Goal: Task Accomplishment & Management: Use online tool/utility

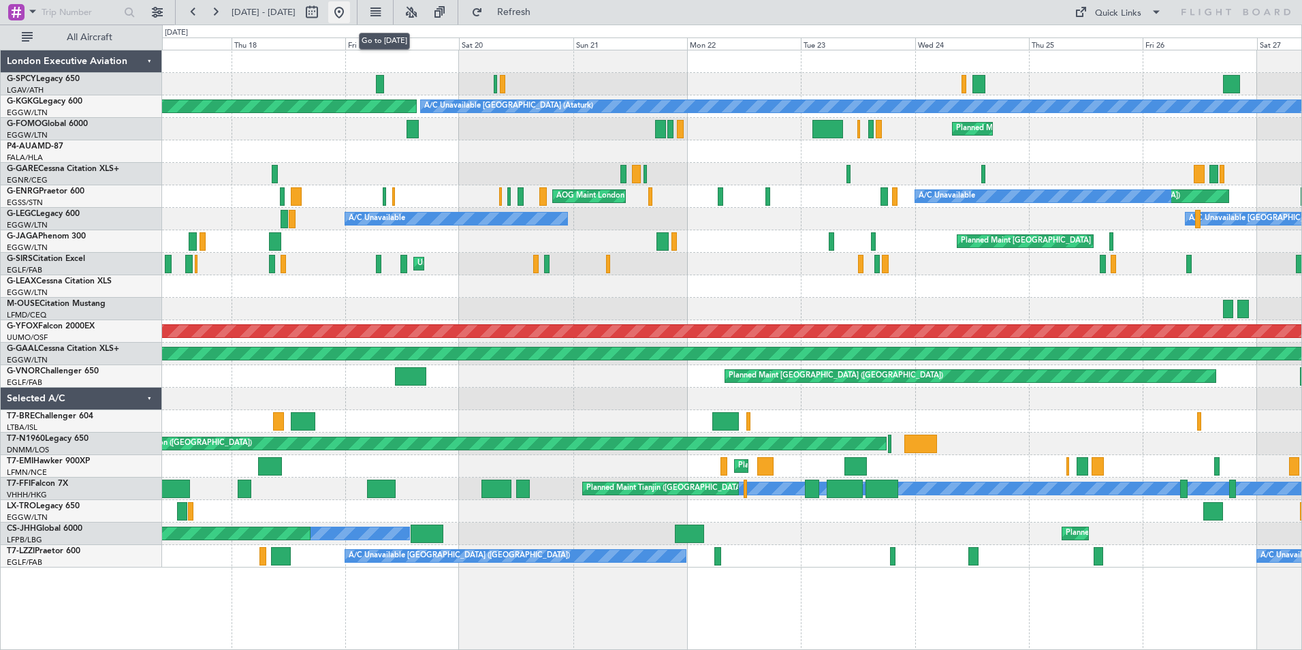
click at [350, 13] on button at bounding box center [339, 12] width 22 height 22
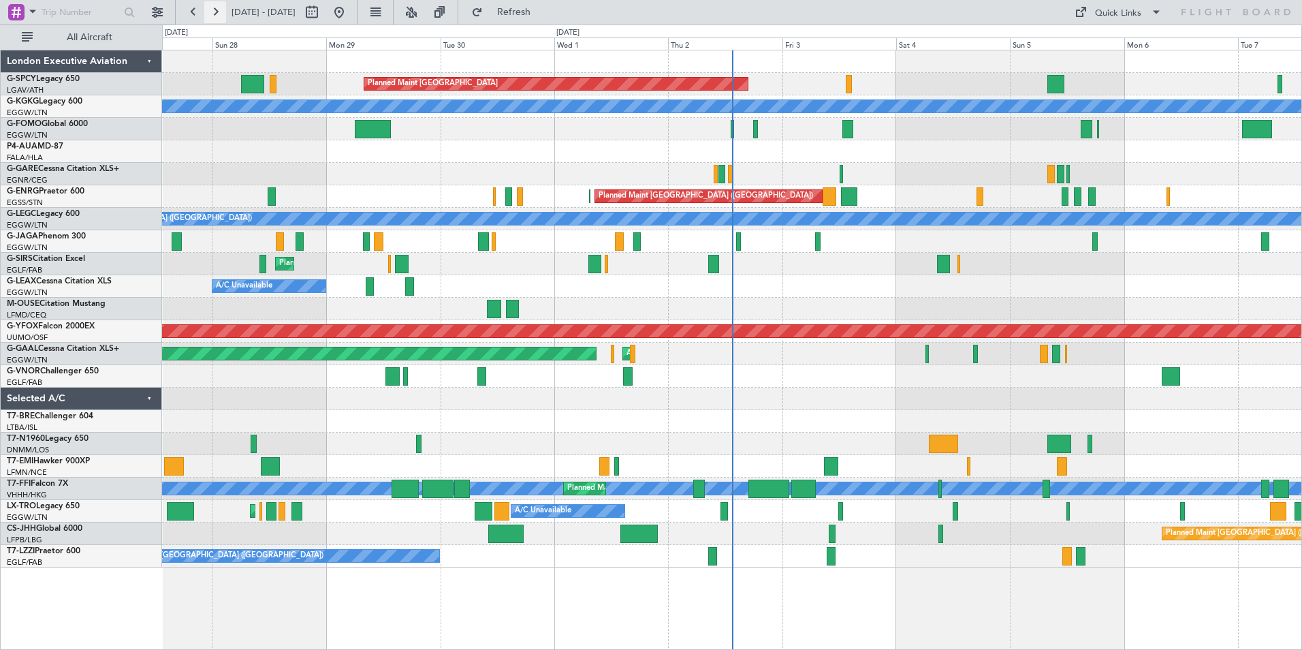
click at [219, 12] on button at bounding box center [215, 12] width 22 height 22
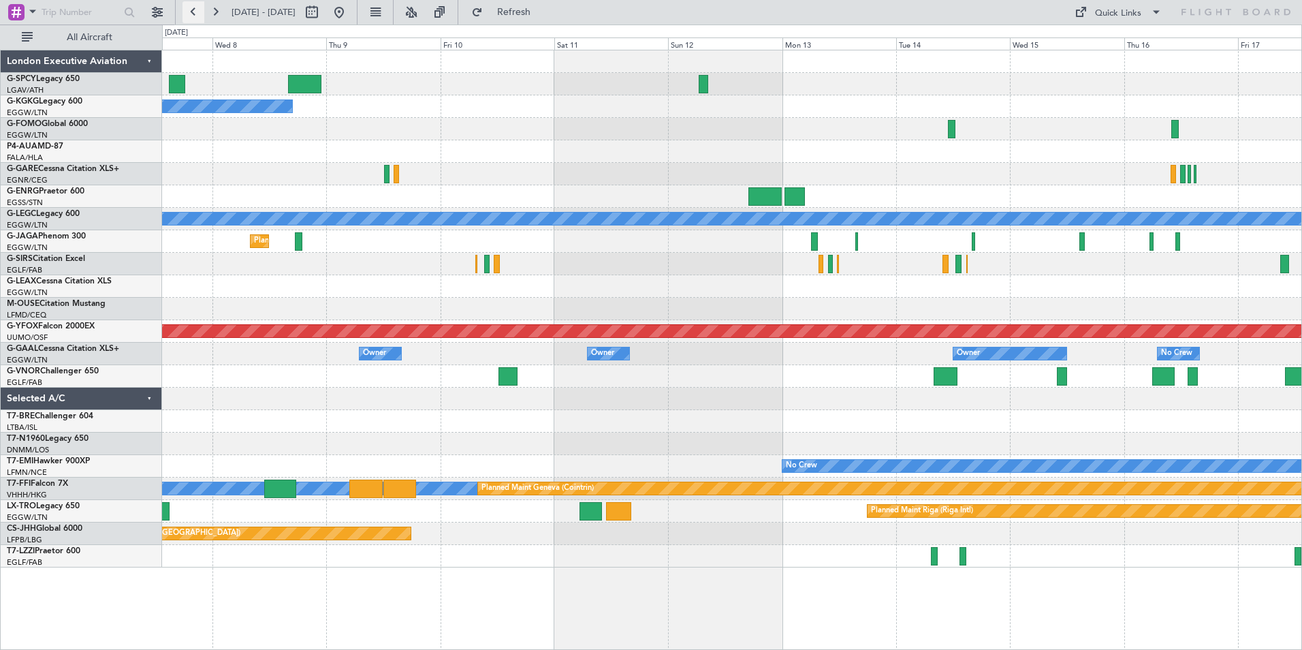
click at [191, 11] on button at bounding box center [194, 12] width 22 height 22
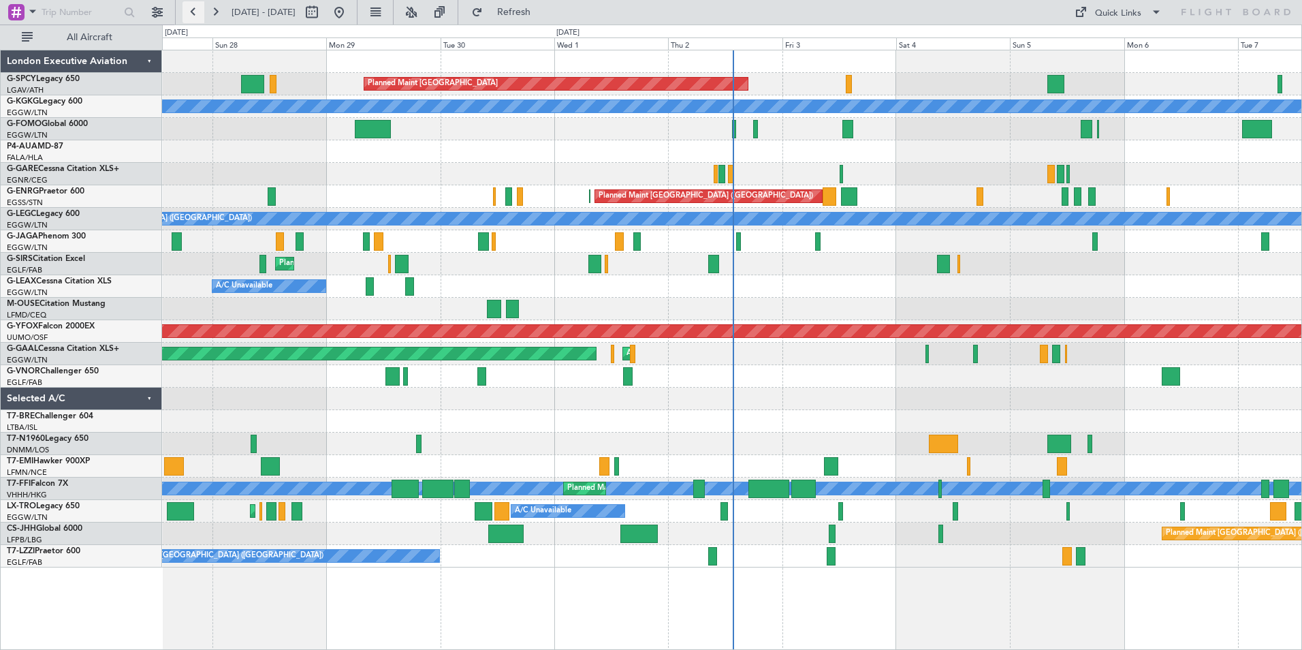
click at [191, 14] on button at bounding box center [194, 12] width 22 height 22
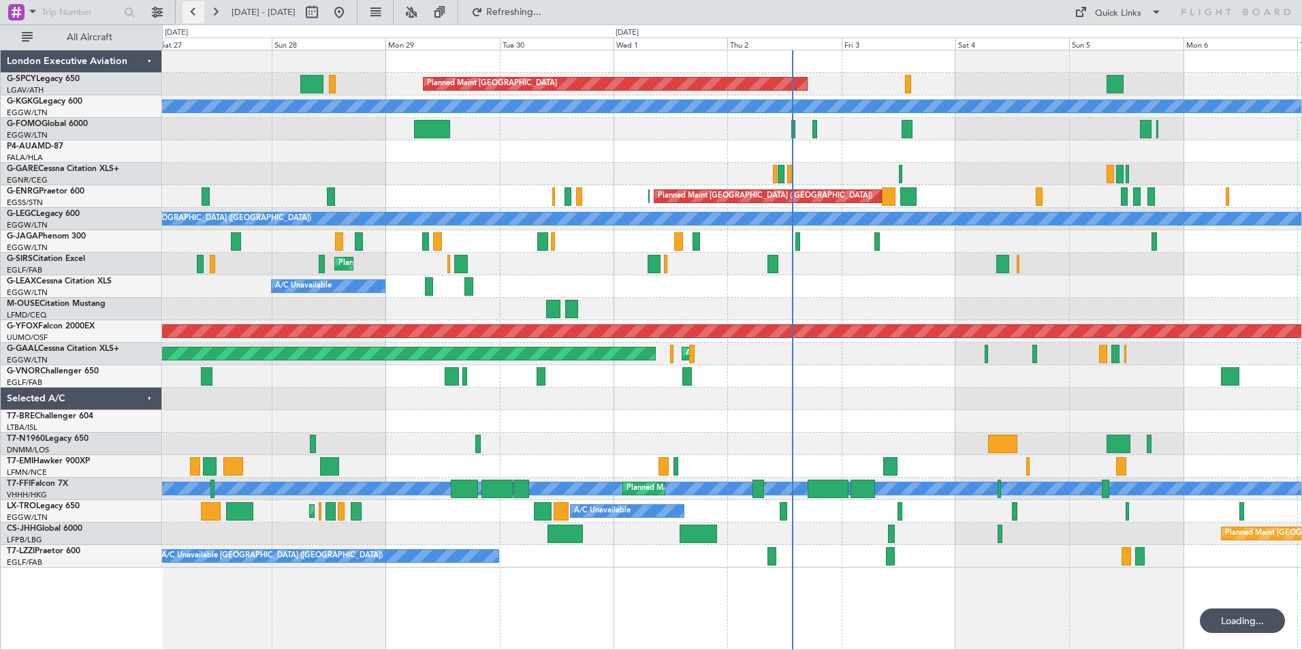
click at [191, 14] on button at bounding box center [194, 12] width 22 height 22
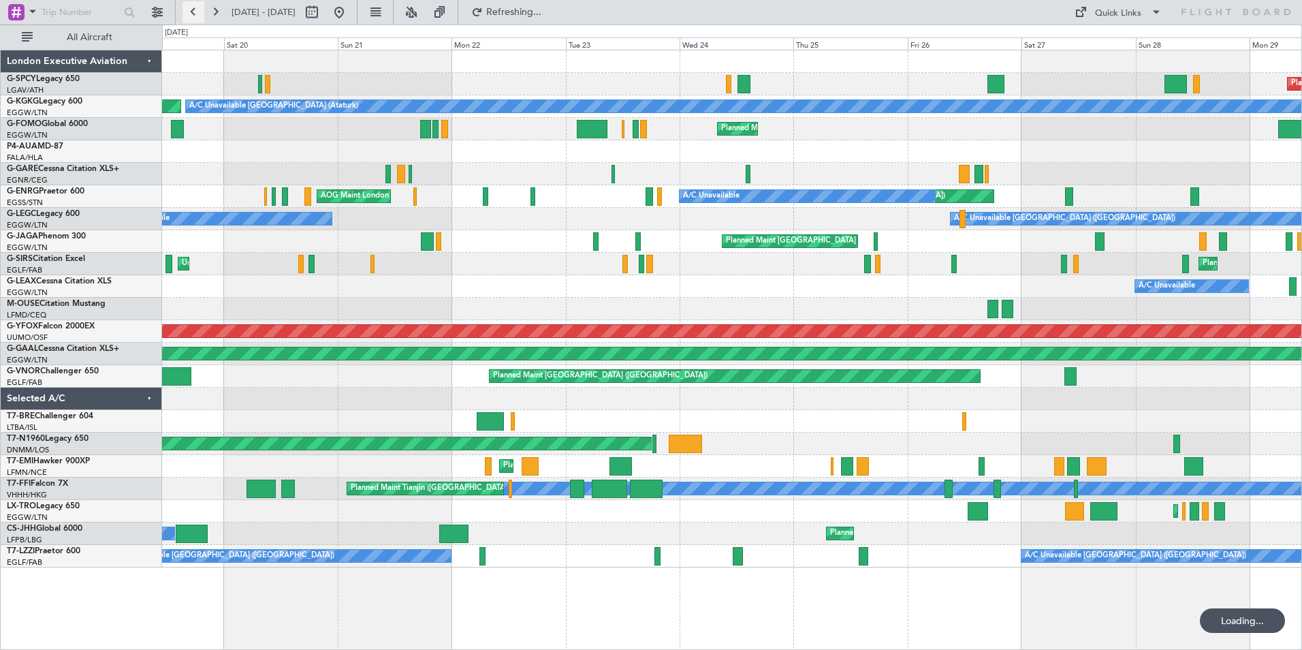
click at [191, 14] on button at bounding box center [194, 12] width 22 height 22
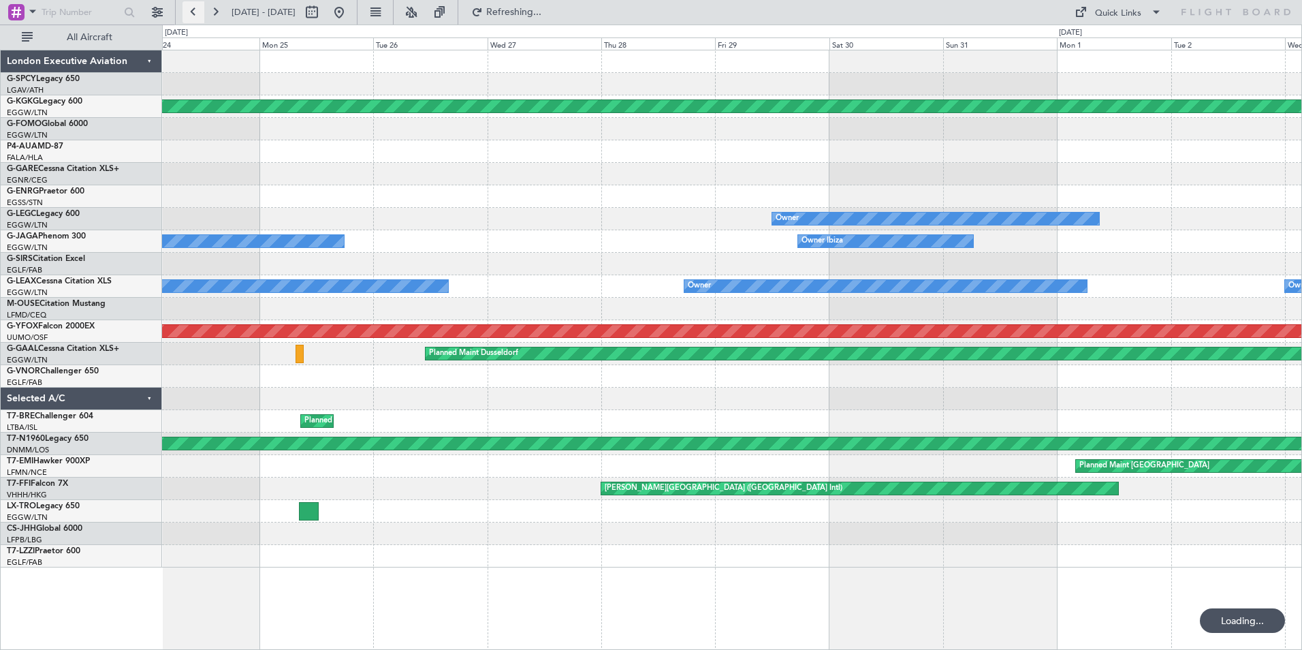
click at [191, 14] on button at bounding box center [194, 12] width 22 height 22
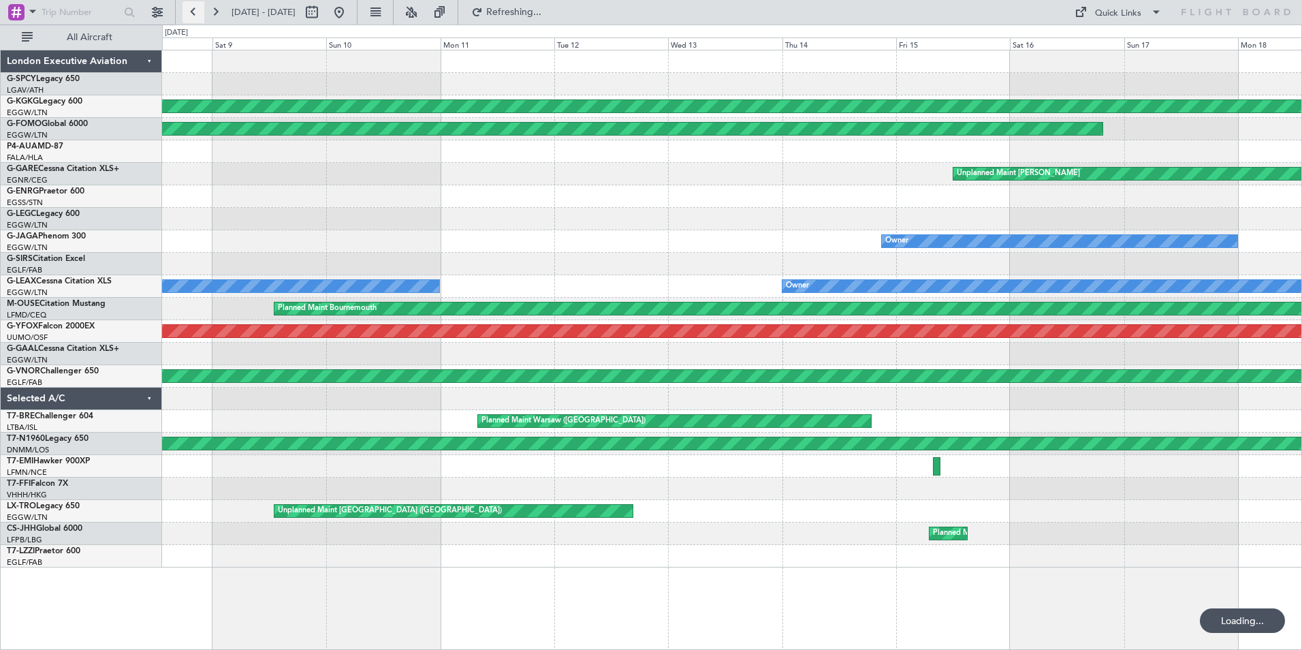
click at [191, 14] on button at bounding box center [194, 12] width 22 height 22
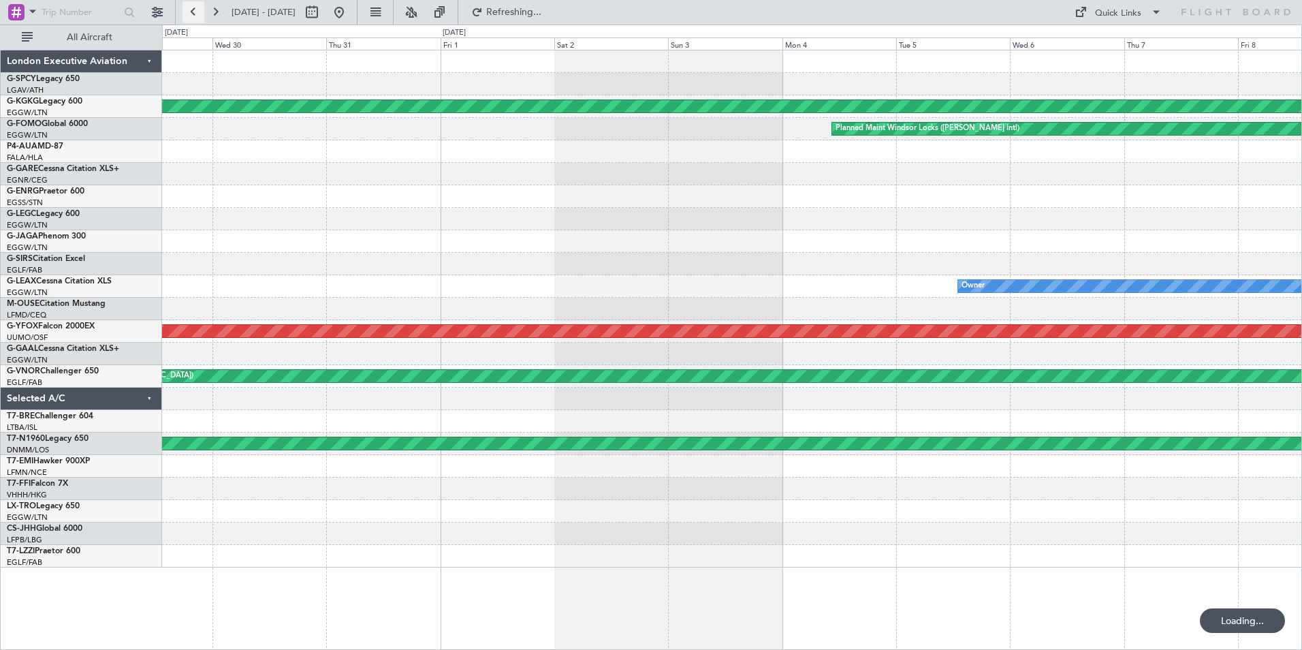
click at [191, 14] on button at bounding box center [194, 12] width 22 height 22
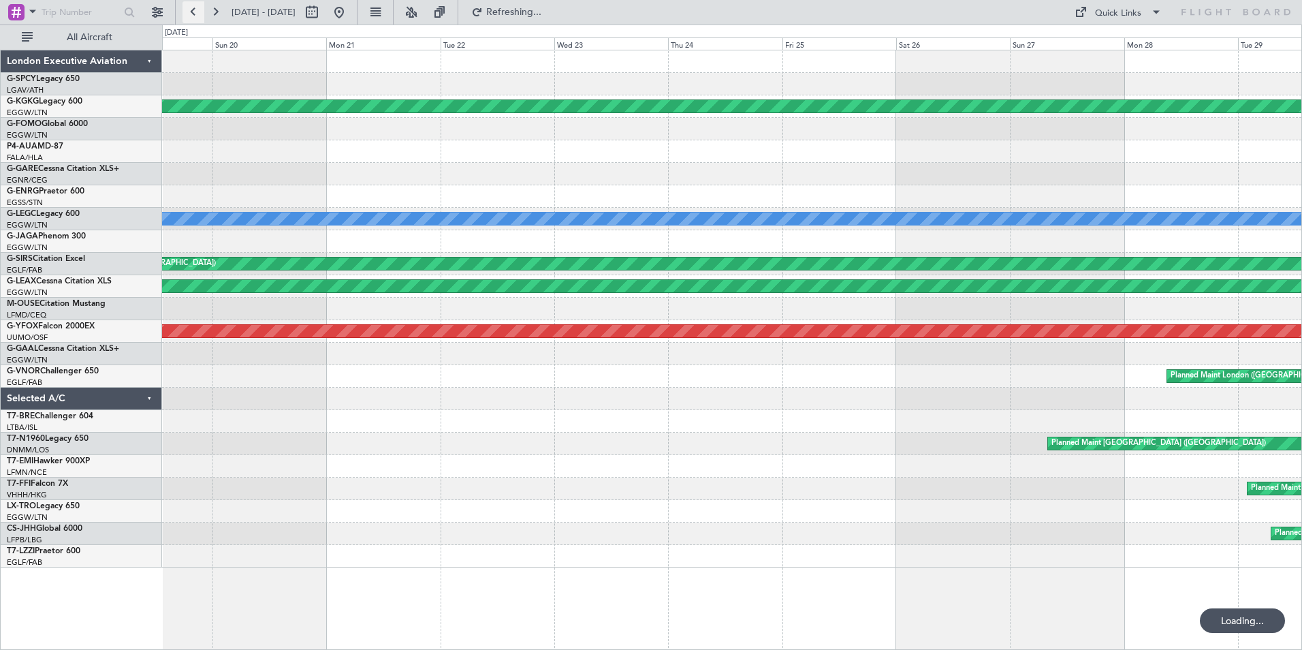
click at [191, 14] on button at bounding box center [194, 12] width 22 height 22
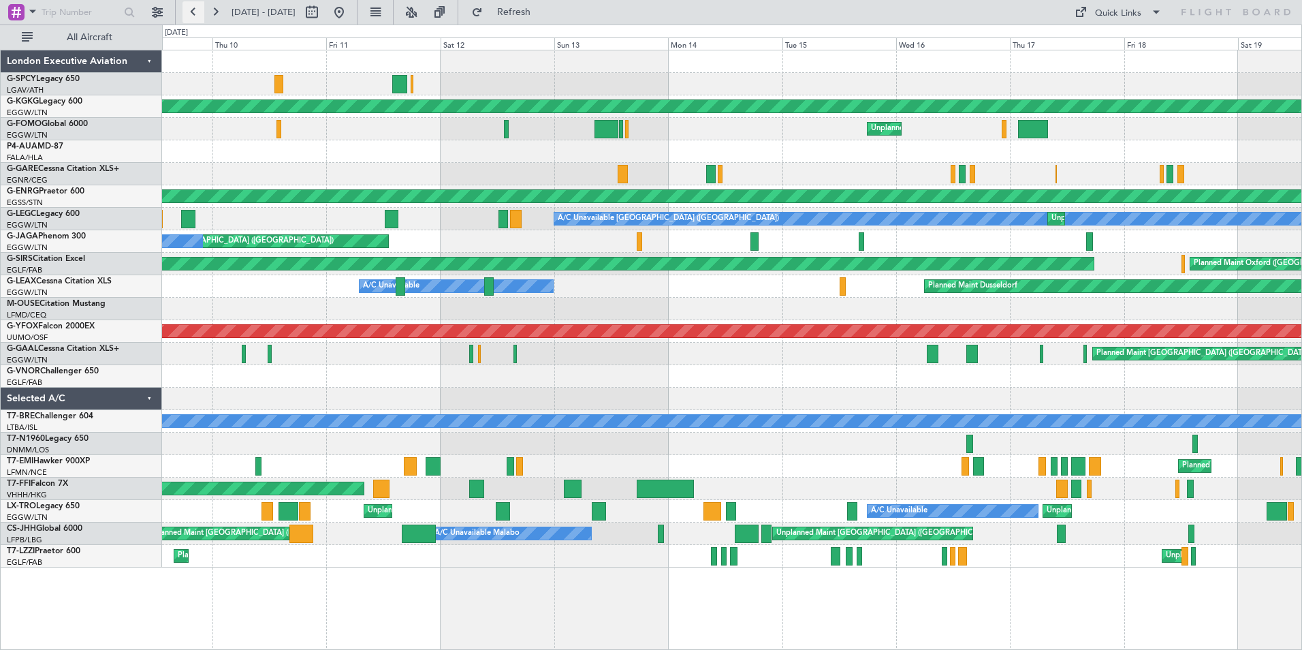
click at [190, 9] on button at bounding box center [194, 12] width 22 height 22
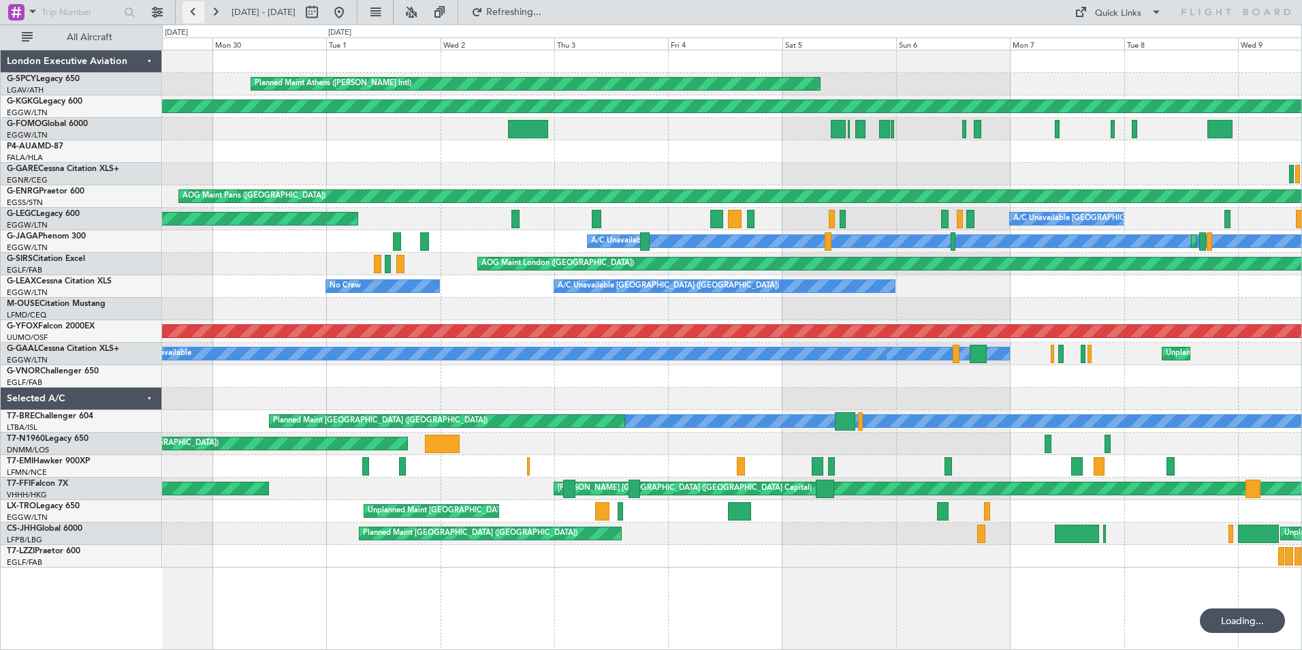
click at [190, 9] on button at bounding box center [194, 12] width 22 height 22
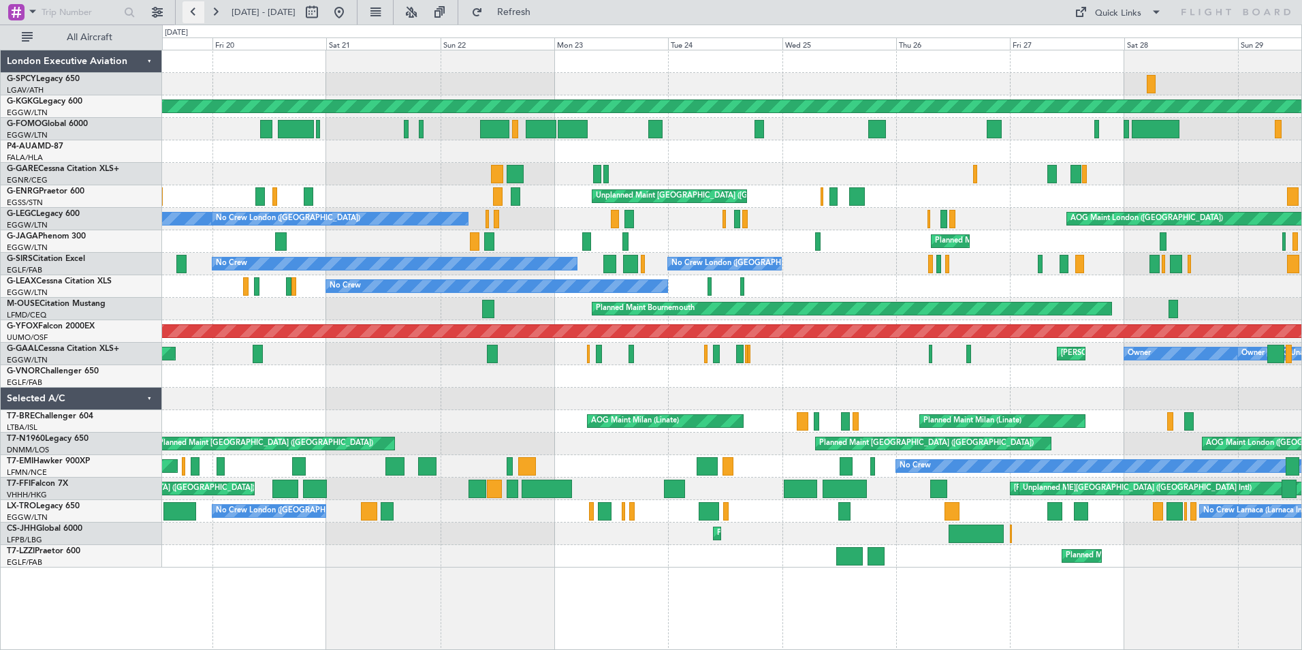
click at [190, 9] on button at bounding box center [194, 12] width 22 height 22
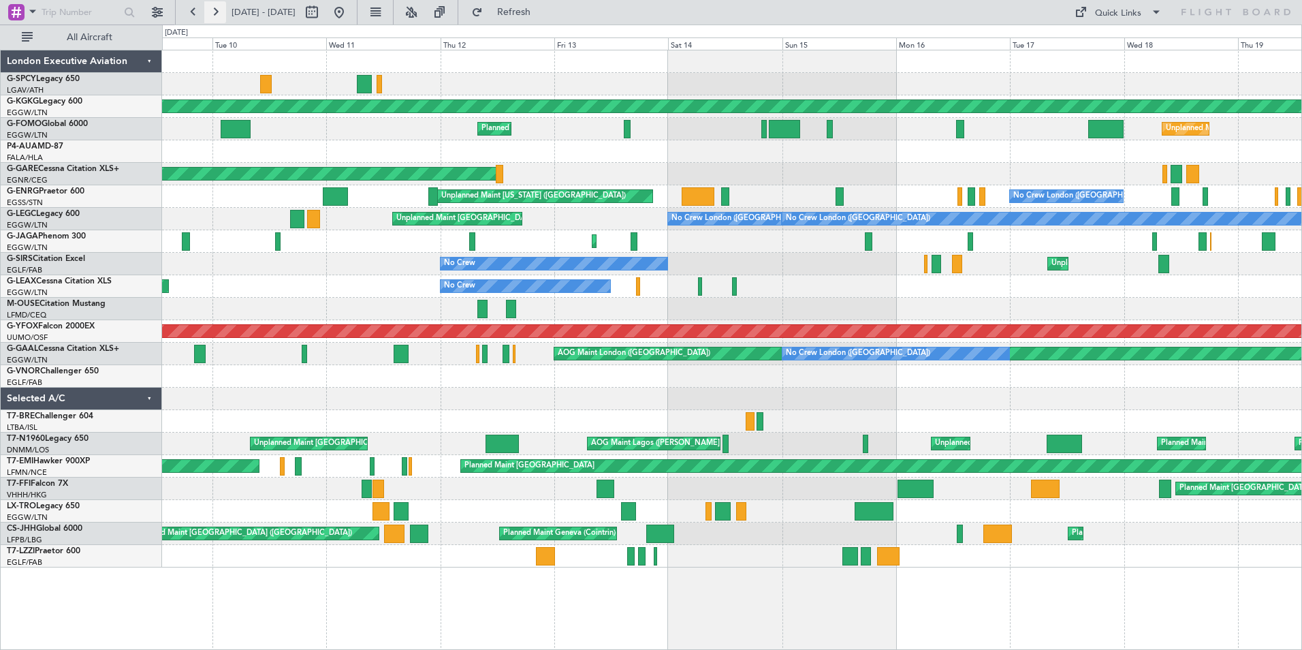
click at [217, 12] on button at bounding box center [215, 12] width 22 height 22
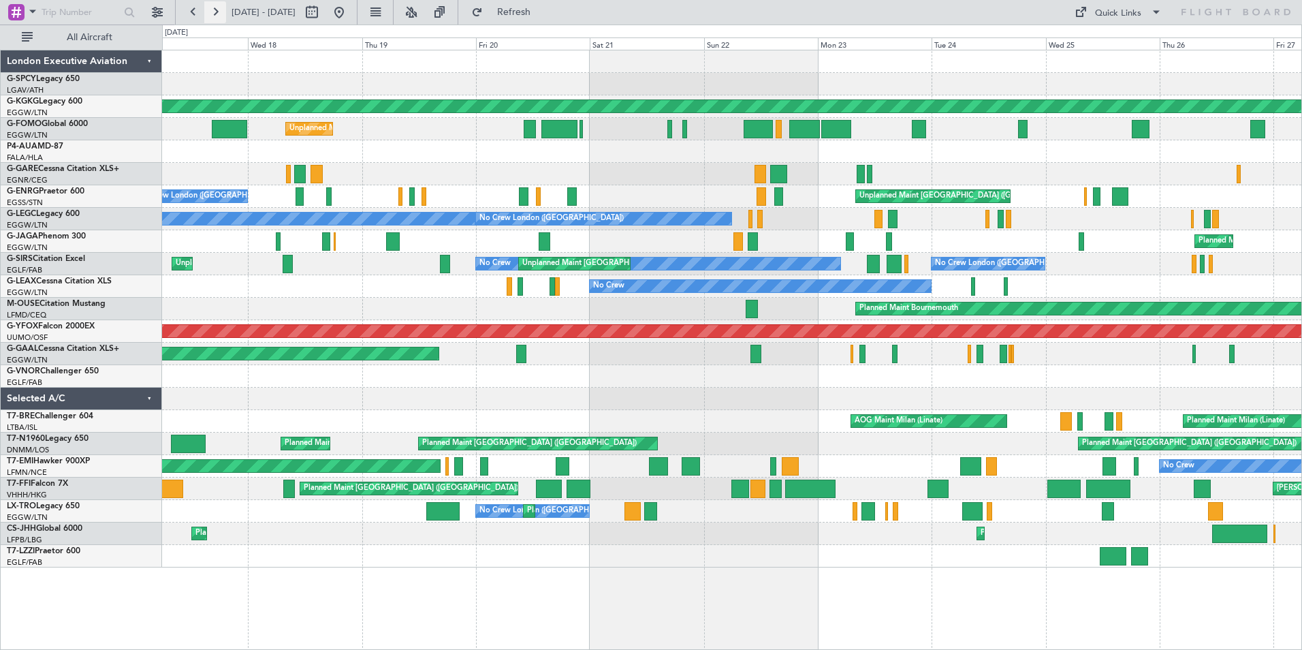
click at [217, 12] on button at bounding box center [215, 12] width 22 height 22
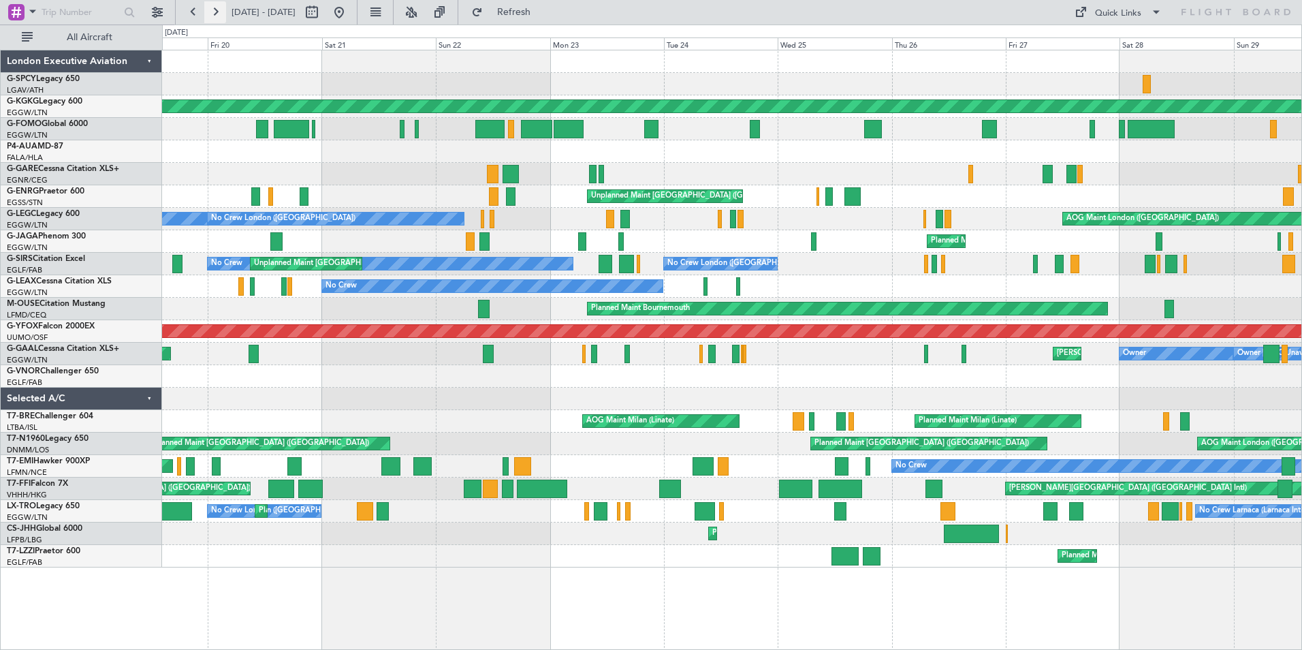
click at [217, 12] on button at bounding box center [215, 12] width 22 height 22
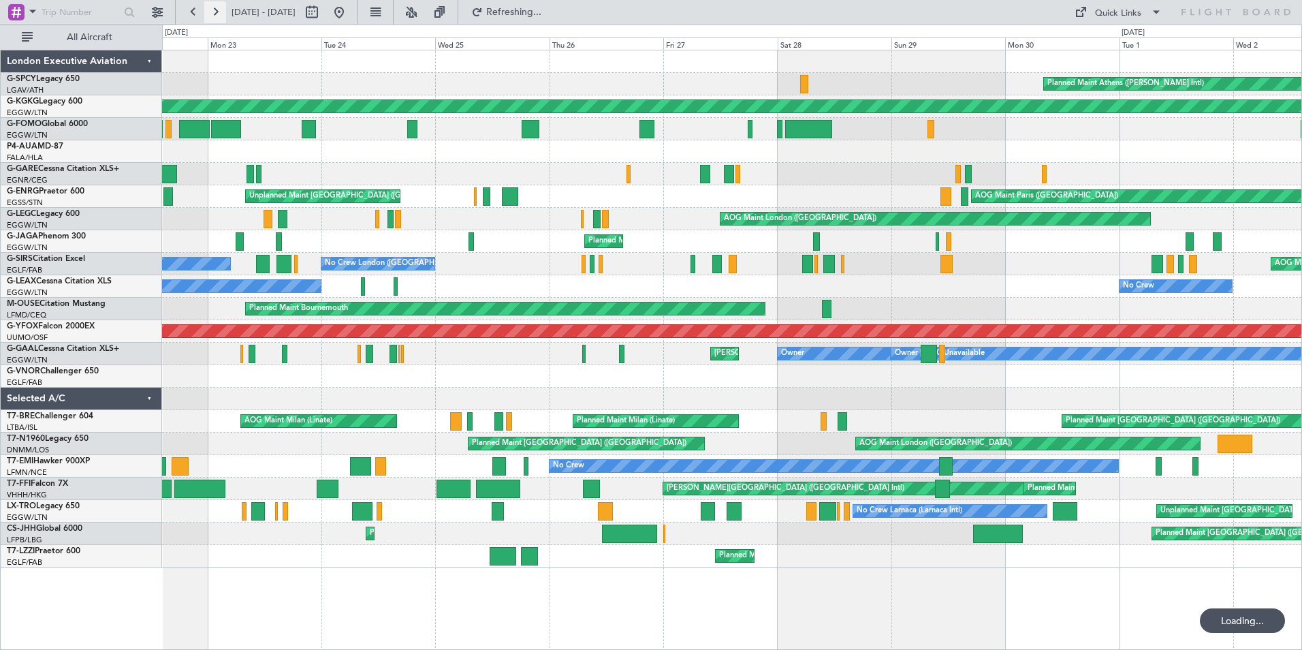
click at [217, 12] on button at bounding box center [215, 12] width 22 height 22
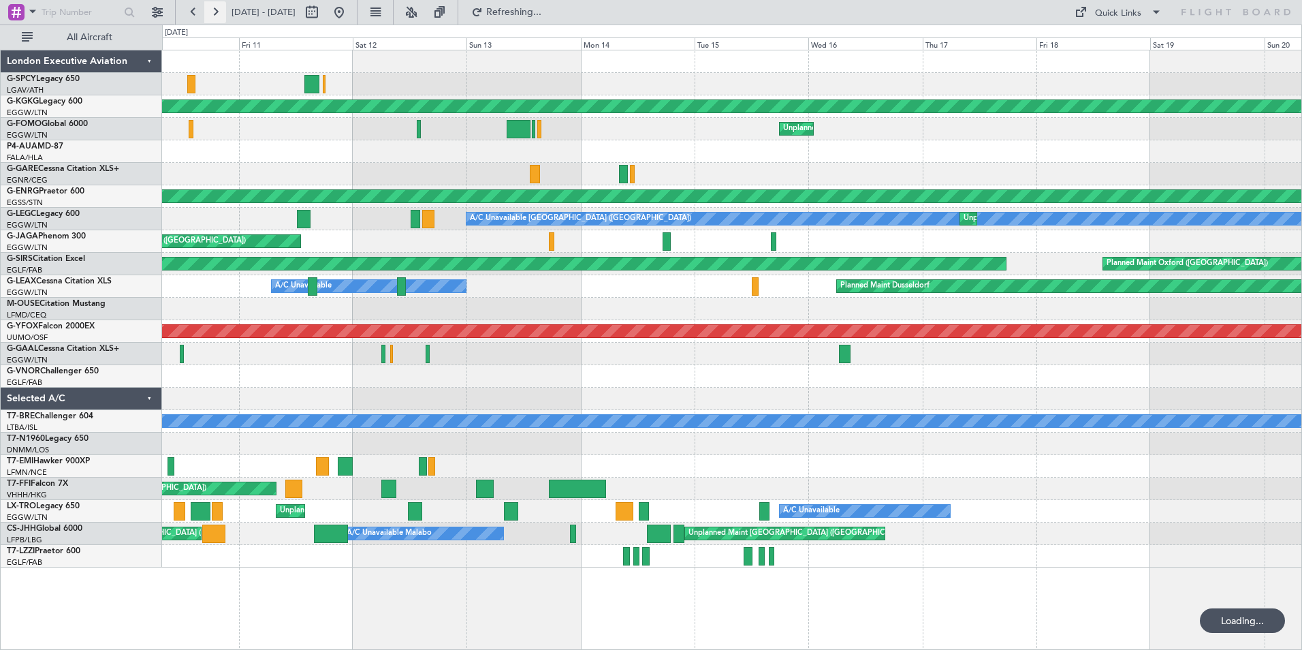
click at [217, 12] on button at bounding box center [215, 12] width 22 height 22
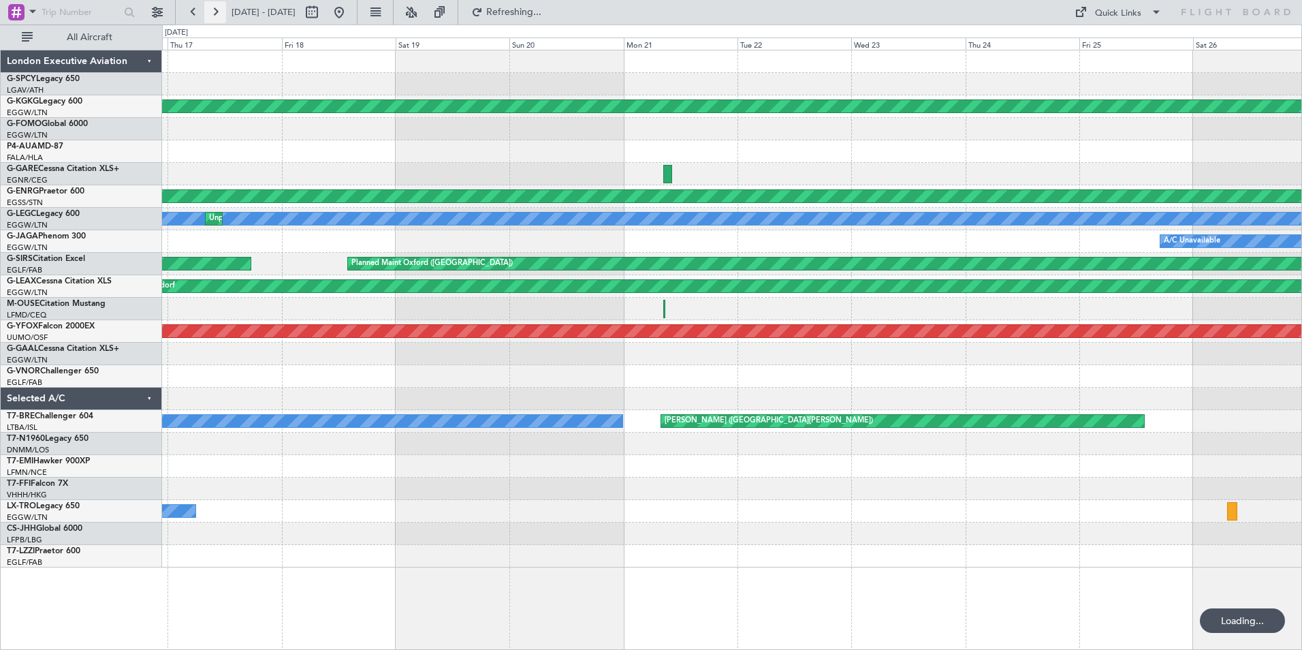
click at [217, 12] on button at bounding box center [215, 12] width 22 height 22
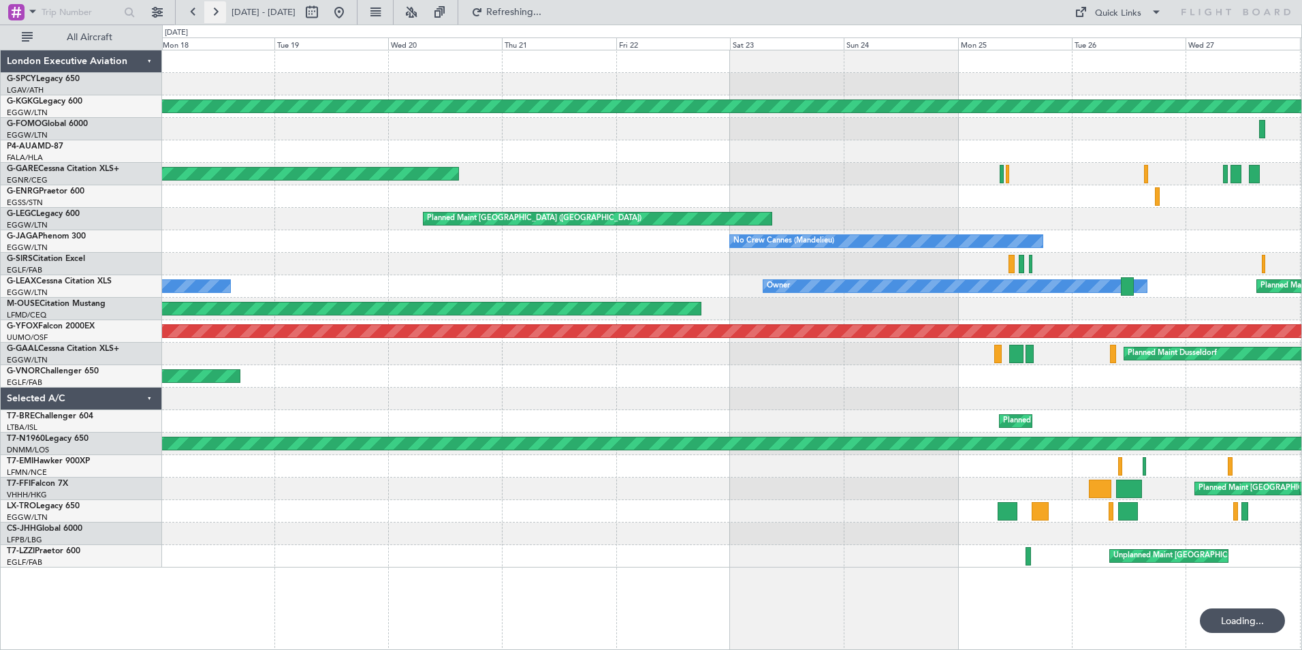
click at [217, 12] on button at bounding box center [215, 12] width 22 height 22
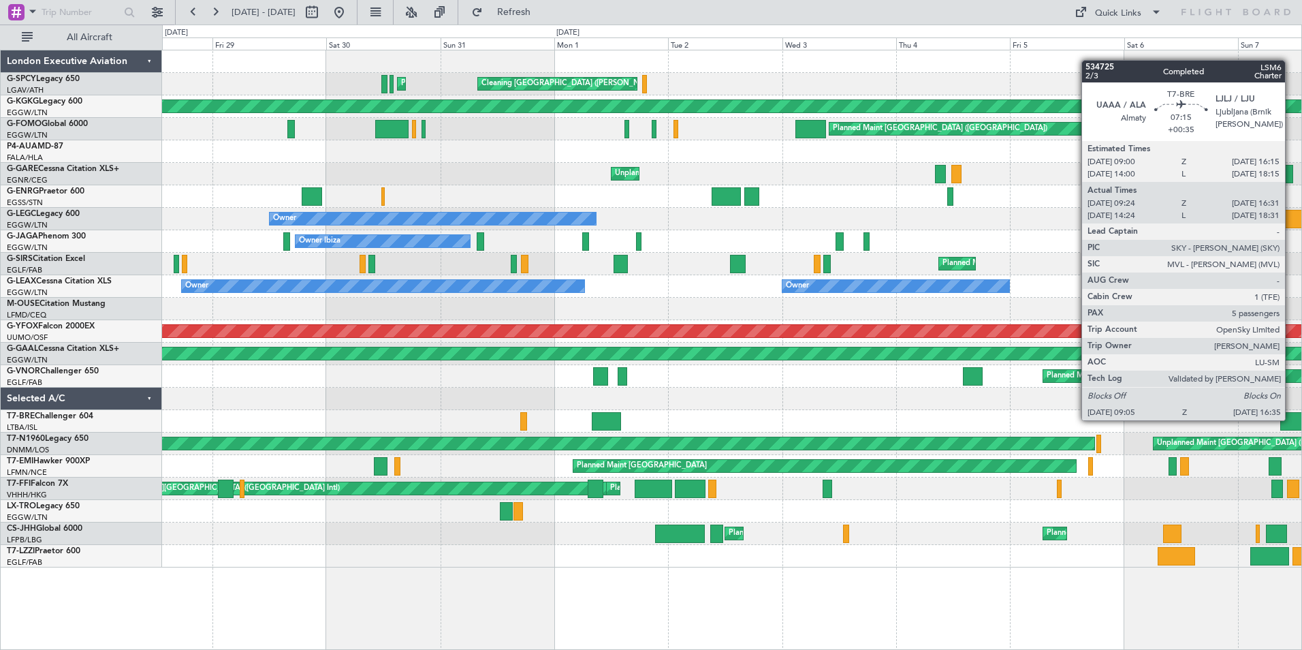
click at [1291, 419] on div at bounding box center [1299, 421] width 36 height 18
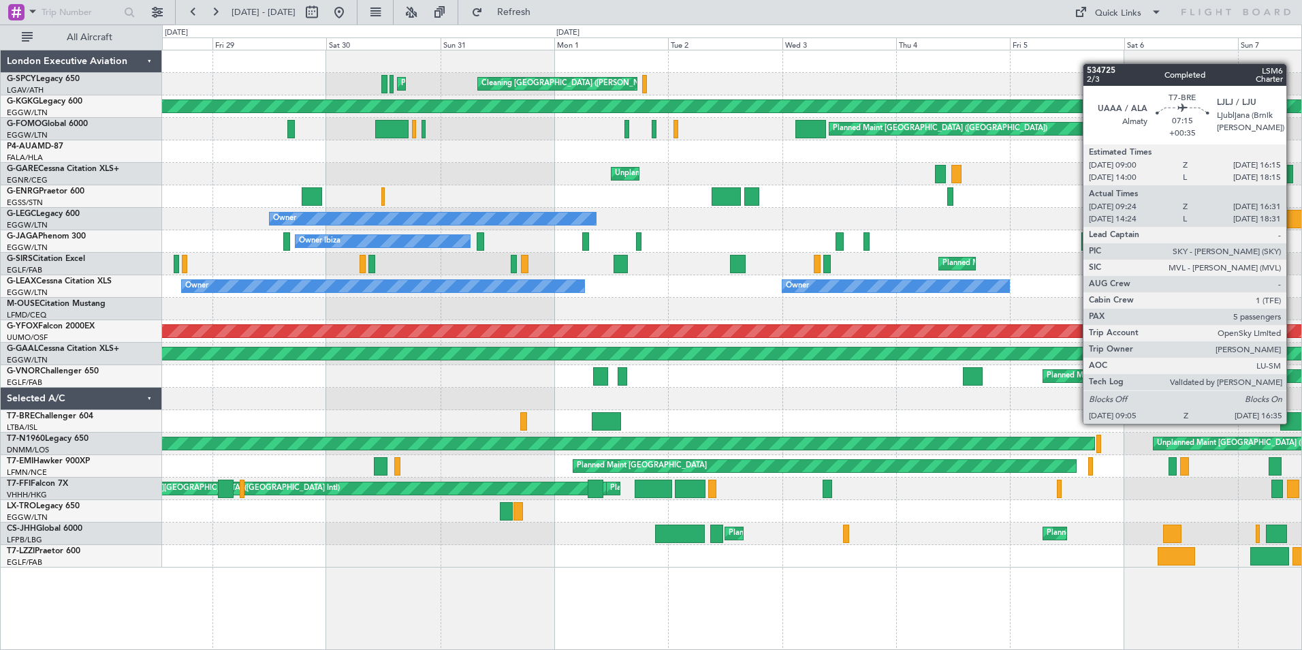
click at [1293, 422] on div at bounding box center [1299, 421] width 36 height 18
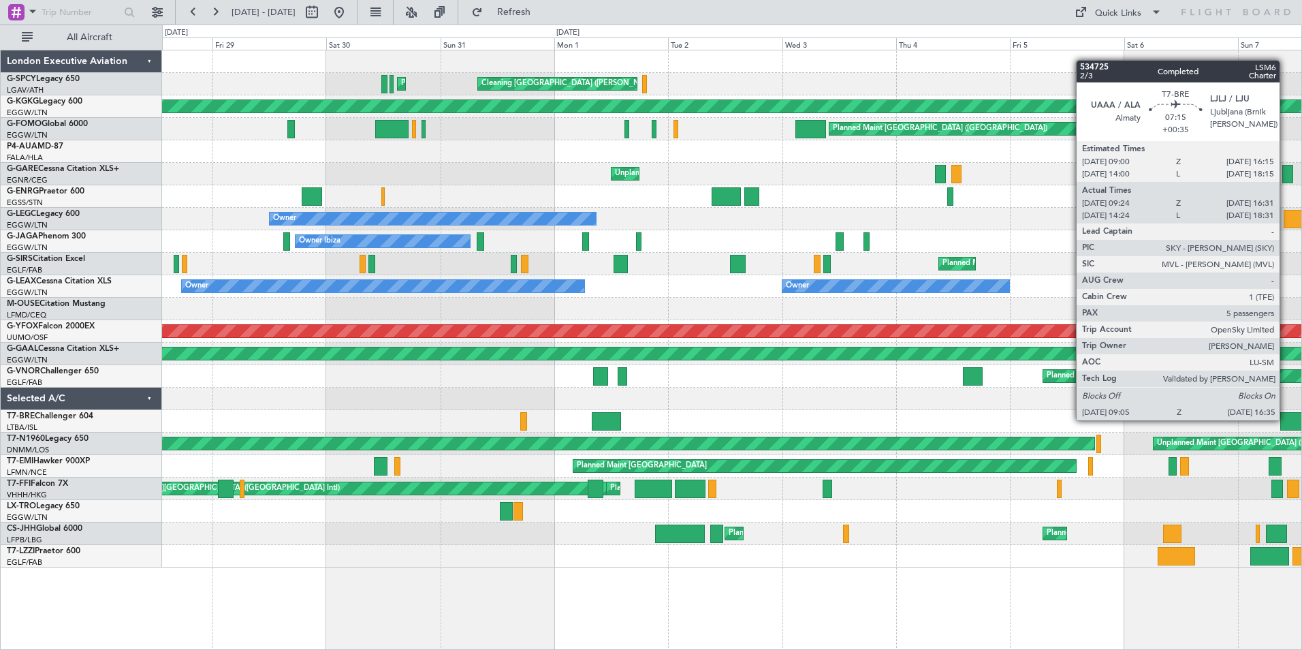
click at [1286, 419] on div at bounding box center [1299, 421] width 36 height 18
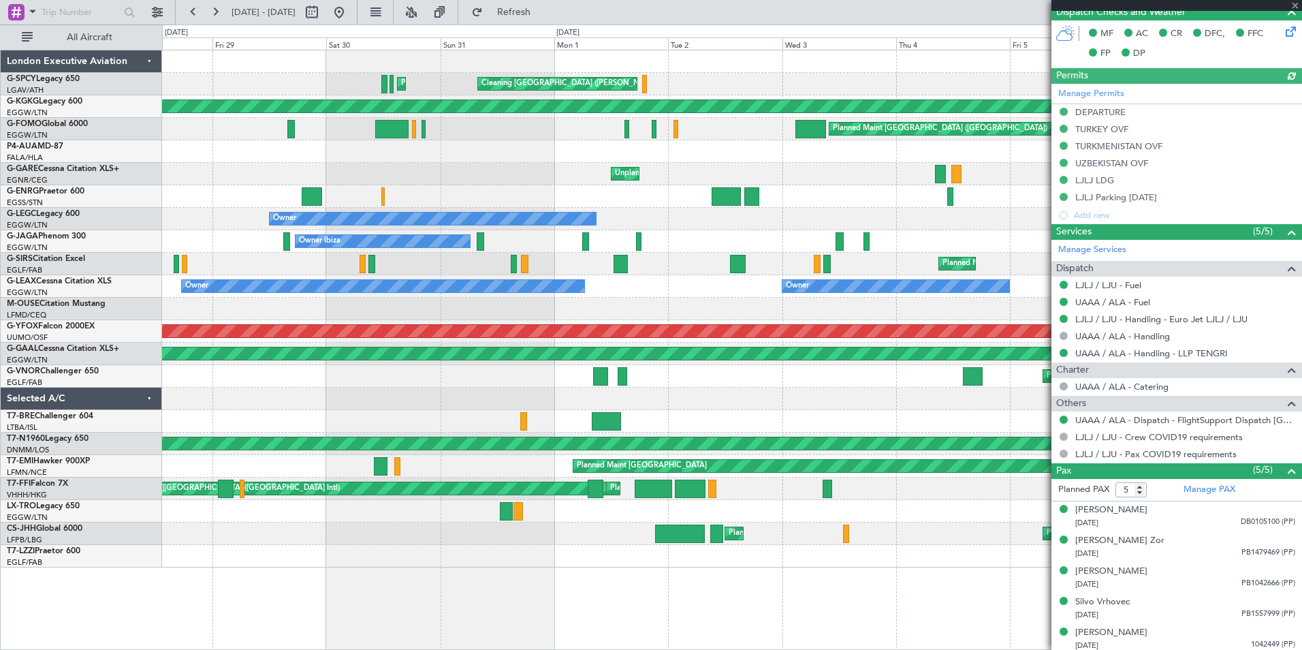
scroll to position [357, 0]
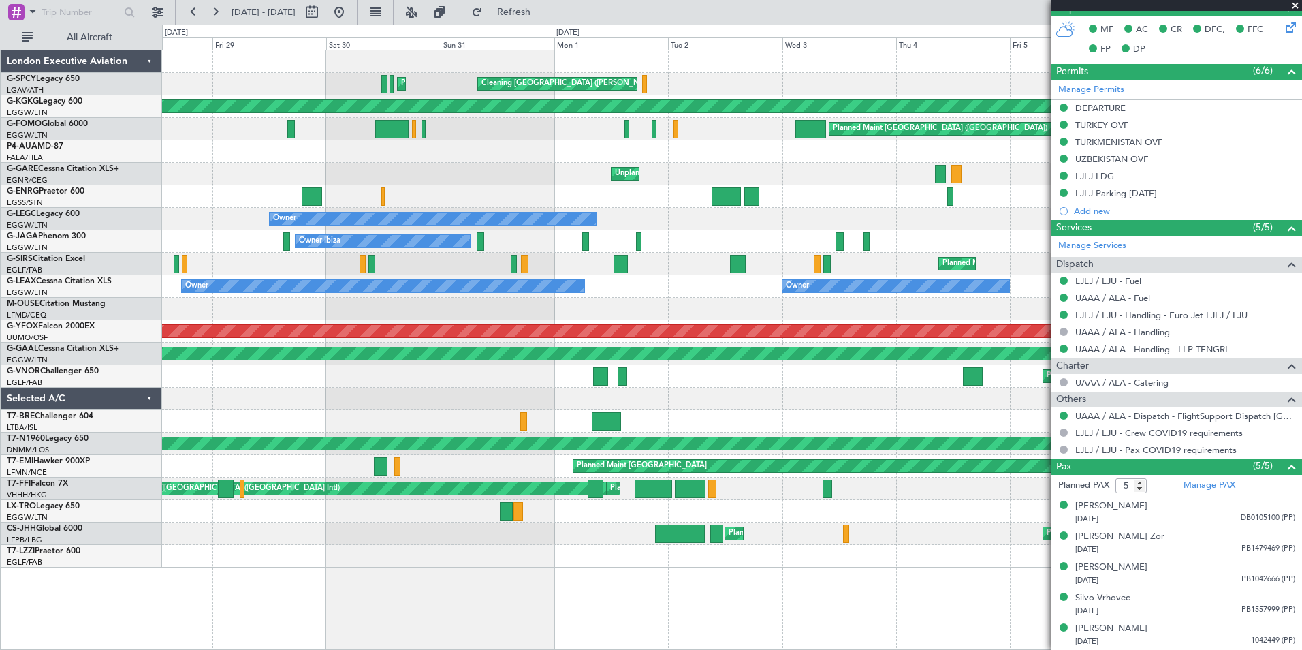
click at [1295, 4] on span at bounding box center [1296, 6] width 14 height 12
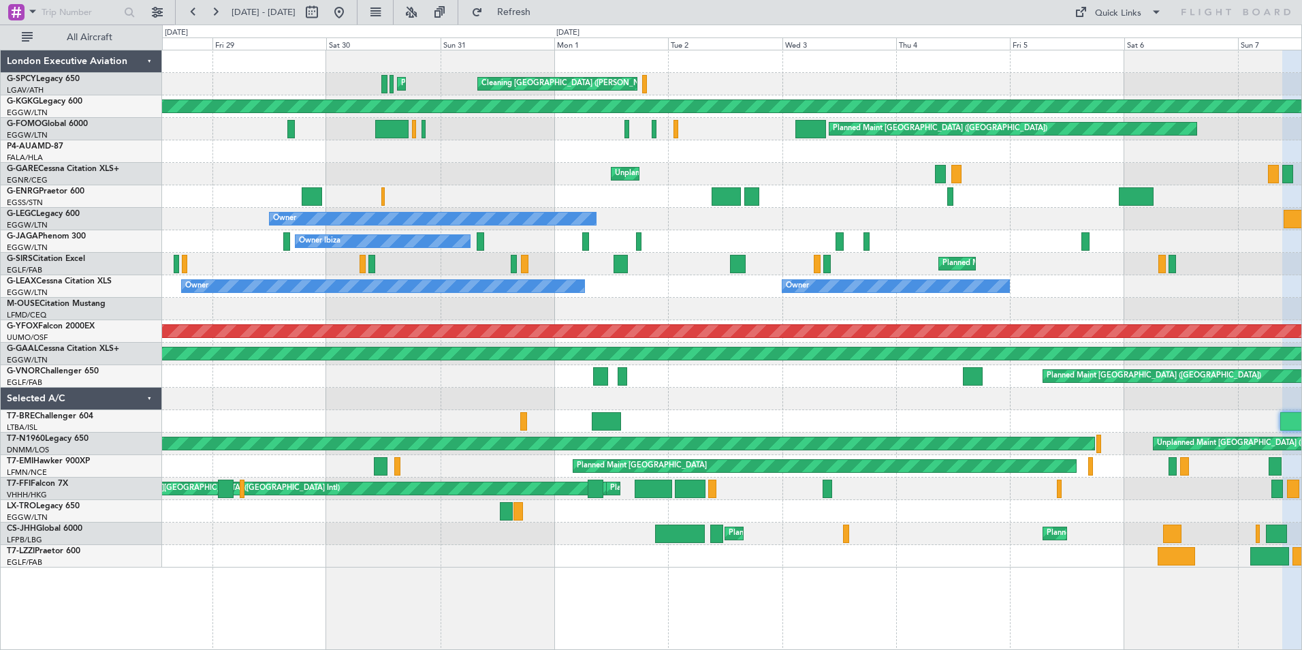
type input "0"
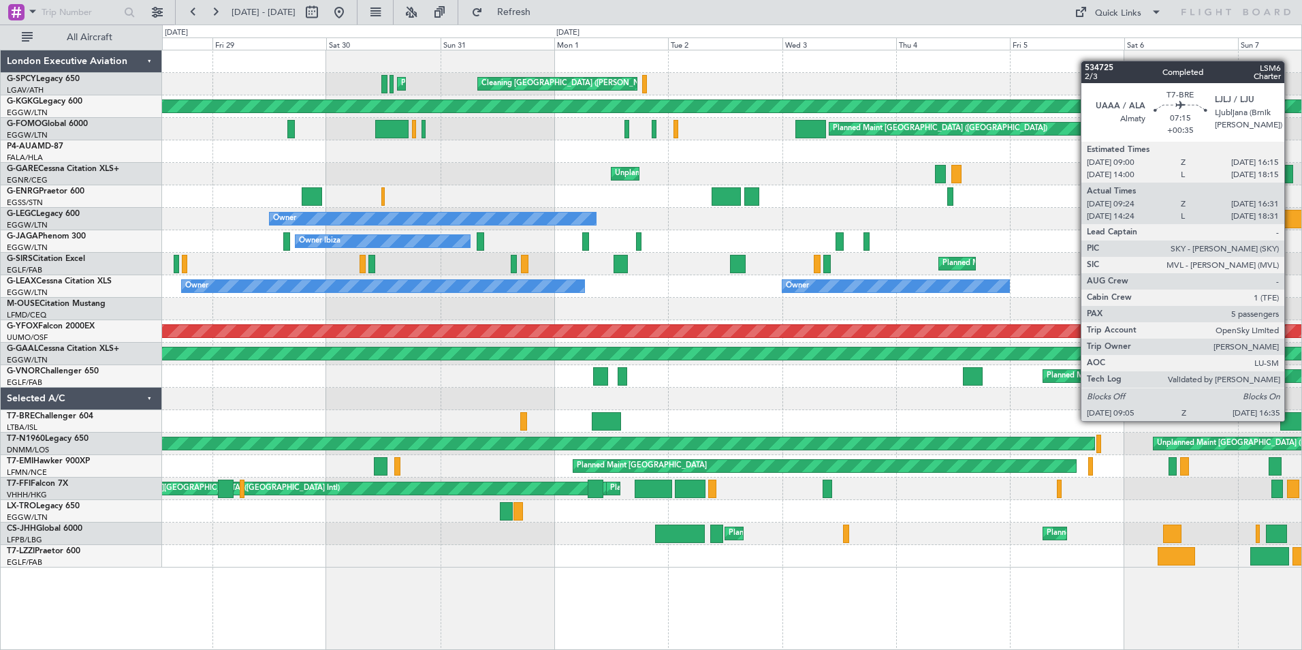
click at [1291, 420] on div at bounding box center [1299, 421] width 36 height 18
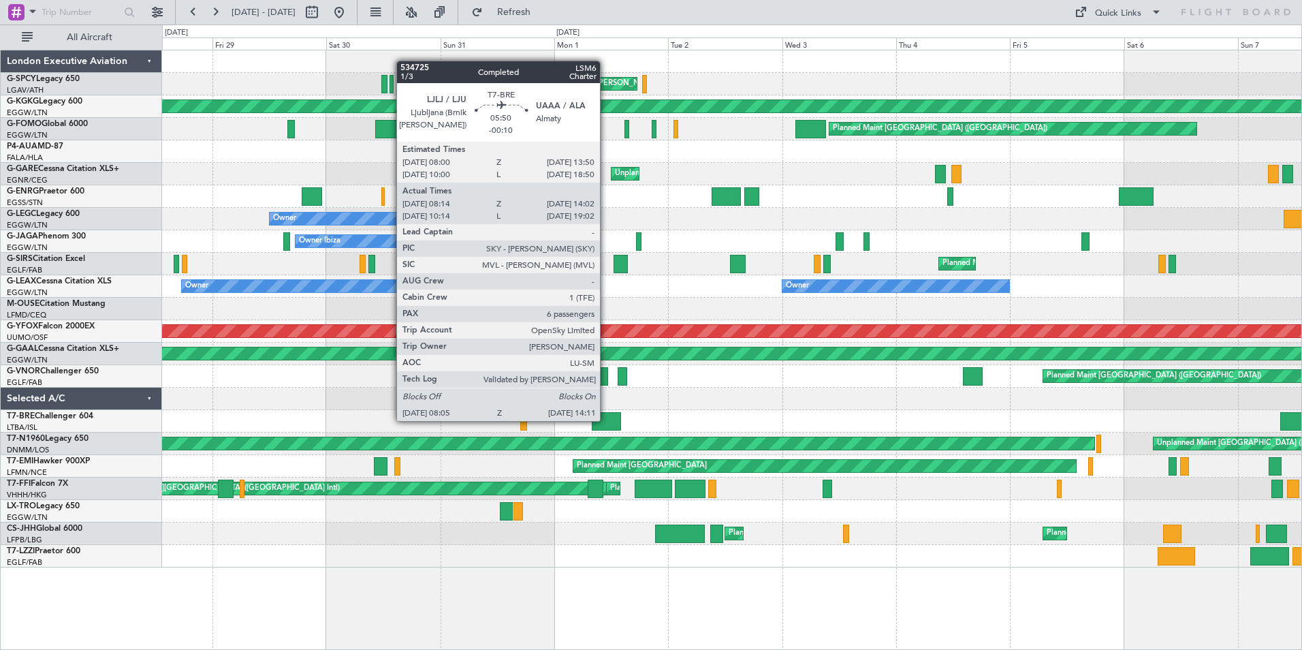
click at [606, 420] on div at bounding box center [606, 421] width 29 height 18
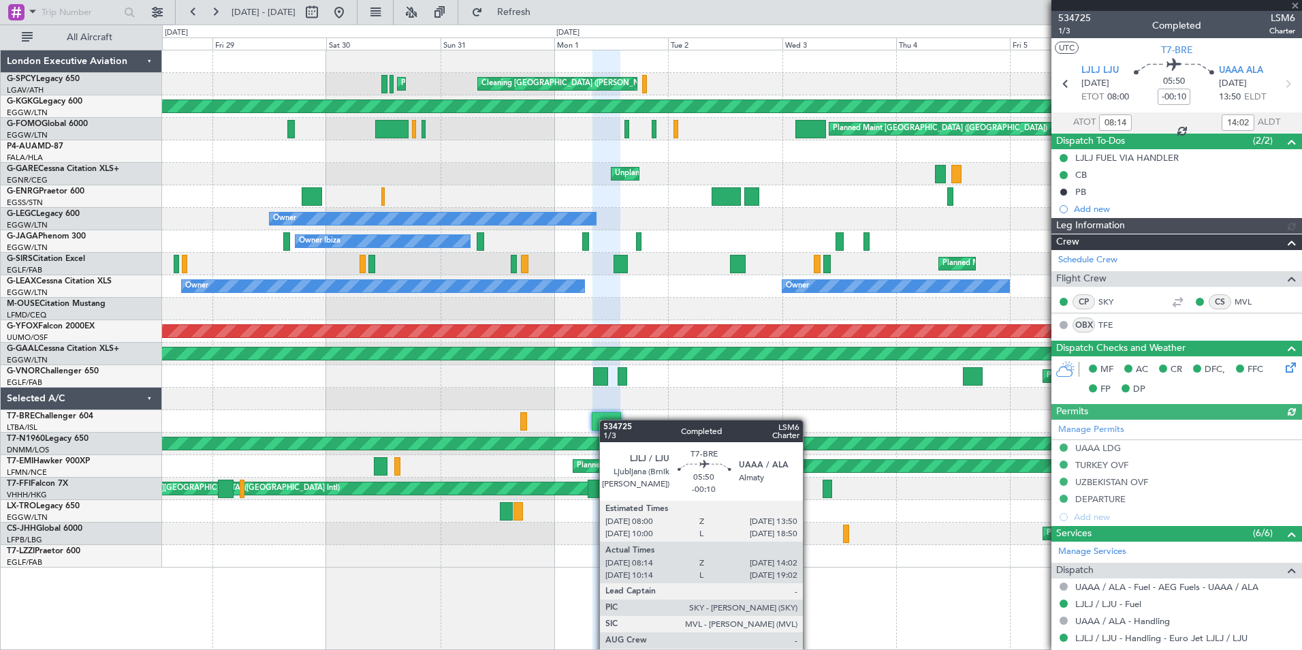
click at [606, 420] on div at bounding box center [606, 421] width 29 height 18
